Goal: Task Accomplishment & Management: Use online tool/utility

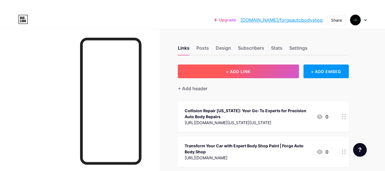
click at [243, 65] on button "+ ADD LINK" at bounding box center [238, 71] width 121 height 14
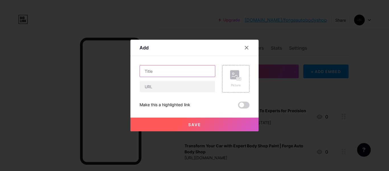
click at [179, 72] on input "text" at bounding box center [177, 70] width 75 height 11
paste input "Fast Paintless Dent Repair Services [GEOGRAPHIC_DATA]"
type input "Fast Paintless Dent Repair Services [GEOGRAPHIC_DATA]"
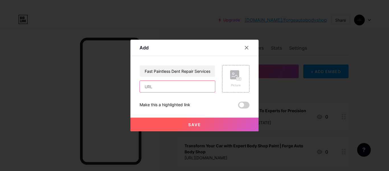
click at [171, 82] on input "text" at bounding box center [177, 86] width 75 height 11
paste input "[URL][DOMAIN_NAME]"
type input "[URL][DOMAIN_NAME]"
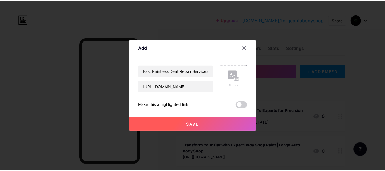
scroll to position [0, 0]
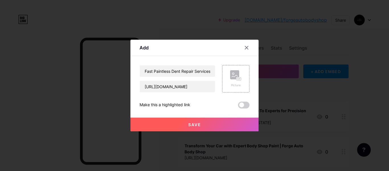
click at [183, 118] on button "Save" at bounding box center [194, 124] width 128 height 14
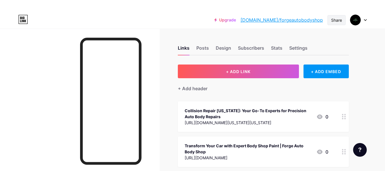
click at [328, 19] on div "Share" at bounding box center [336, 20] width 18 height 10
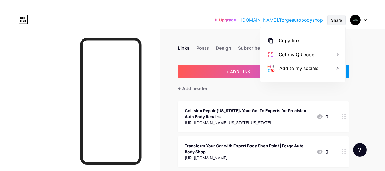
click at [334, 19] on div "Share" at bounding box center [336, 20] width 11 height 6
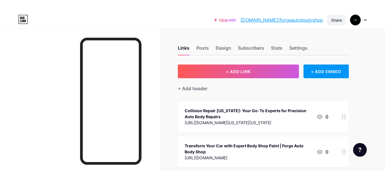
click at [333, 19] on div "Share" at bounding box center [336, 20] width 11 height 6
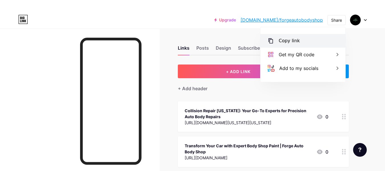
click at [293, 39] on div "Copy link" at bounding box center [288, 40] width 21 height 7
